Goal: Check status: Check status

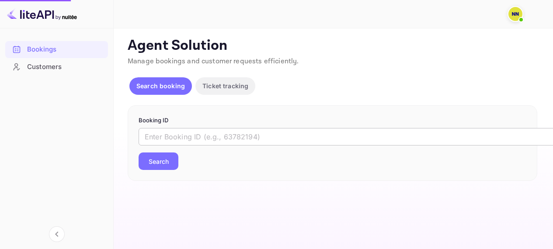
drag, startPoint x: 0, startPoint y: 0, endPoint x: 192, endPoint y: 139, distance: 237.2
click at [192, 139] on input "text" at bounding box center [357, 136] width 437 height 17
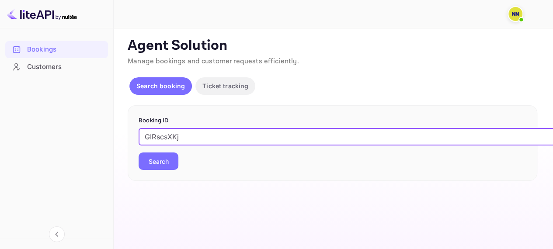
type input "GIRscsXKj"
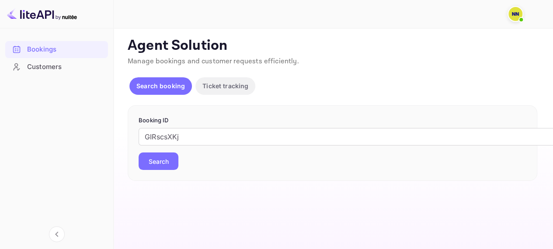
click at [169, 159] on button "Search" at bounding box center [159, 161] width 40 height 17
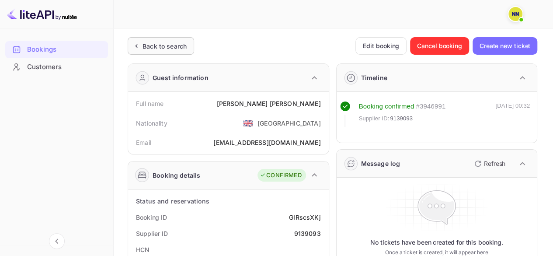
click at [169, 48] on div "Back to search" at bounding box center [165, 46] width 44 height 9
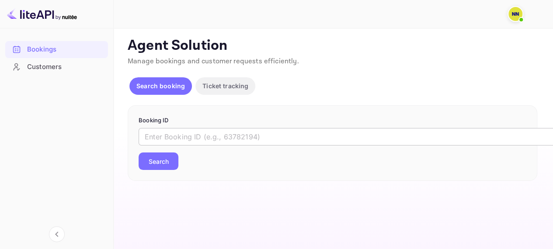
click at [173, 133] on input "text" at bounding box center [357, 136] width 437 height 17
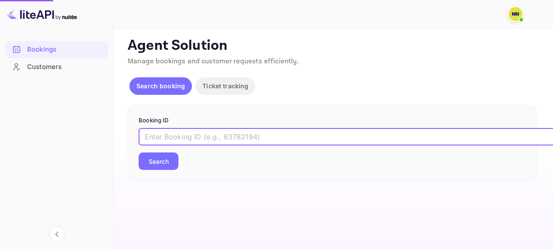
paste input "TwieXKKbz"
type input "TwieXKKbz"
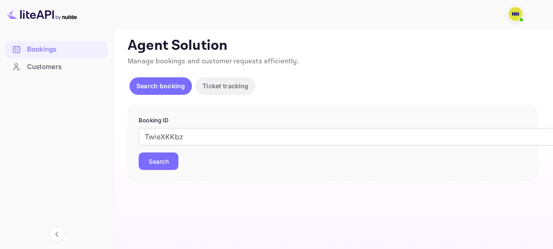
click at [168, 157] on button "Search" at bounding box center [159, 161] width 40 height 17
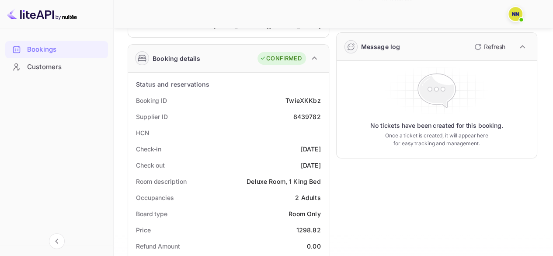
scroll to position [131, 0]
